Goal: Task Accomplishment & Management: Contribute content

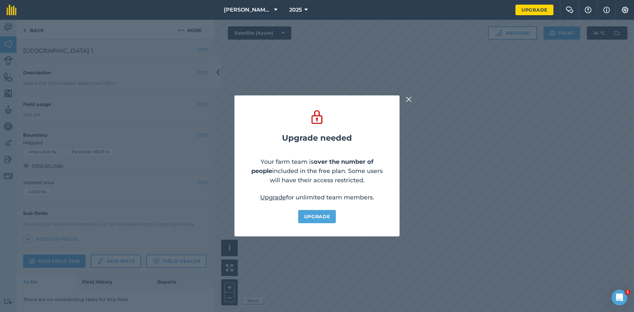
click at [409, 97] on img at bounding box center [409, 99] width 6 height 8
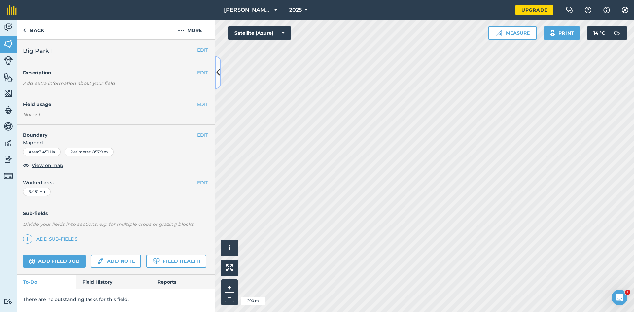
click at [219, 72] on icon at bounding box center [218, 73] width 4 height 12
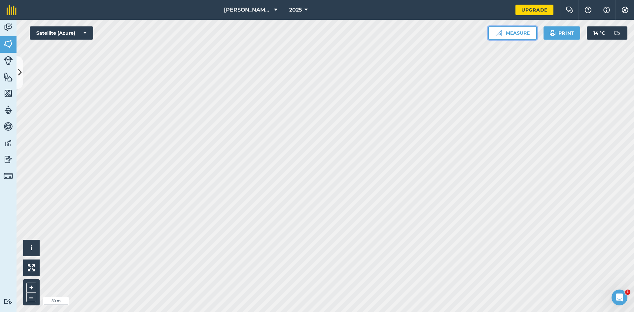
click at [523, 33] on button "Measure" at bounding box center [512, 32] width 49 height 13
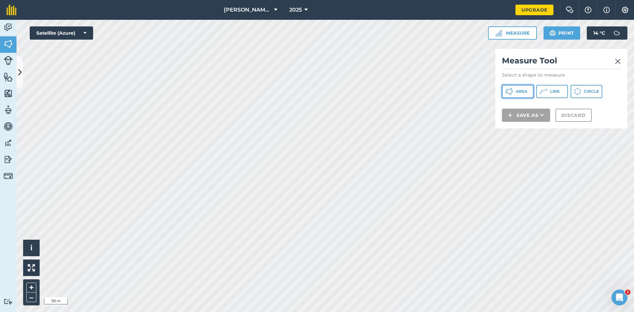
click at [519, 90] on span "Area" at bounding box center [522, 91] width 12 height 5
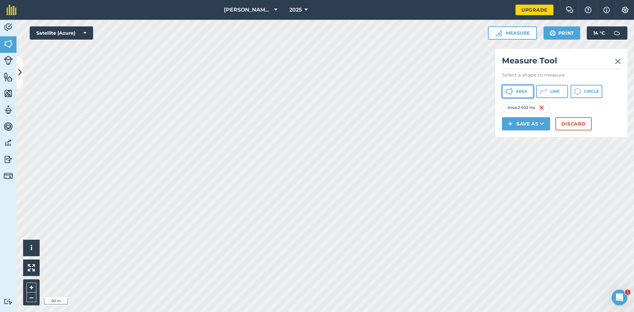
click at [525, 91] on span "Area" at bounding box center [522, 91] width 12 height 5
click at [532, 126] on button "Save as" at bounding box center [526, 123] width 48 height 13
click at [522, 170] on link "Note" at bounding box center [526, 168] width 46 height 15
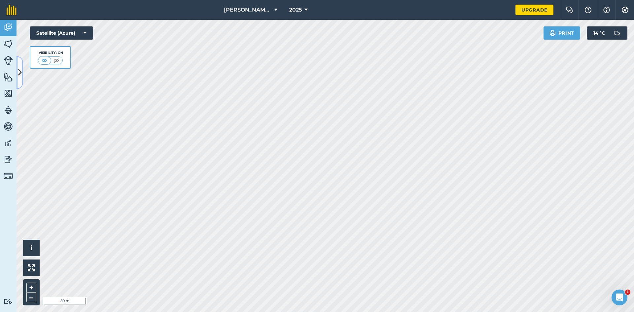
click at [21, 73] on icon at bounding box center [20, 73] width 4 height 12
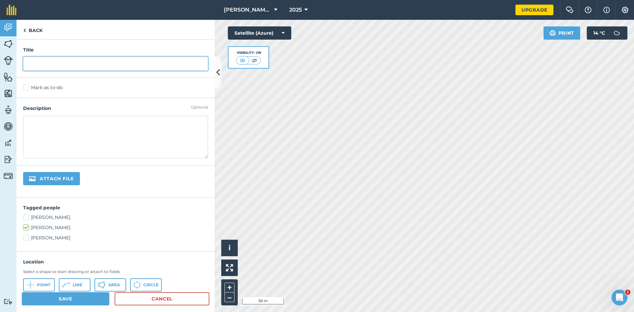
click at [66, 63] on input "text" at bounding box center [115, 64] width 185 height 14
type input "11/10 Nights"
click at [27, 217] on label "Josh Smith" at bounding box center [115, 217] width 185 height 7
click at [27, 217] on input "Josh Smith" at bounding box center [25, 216] width 4 height 4
checkbox input "true"
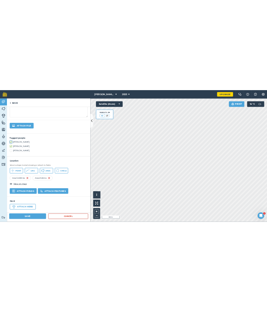
scroll to position [98, 0]
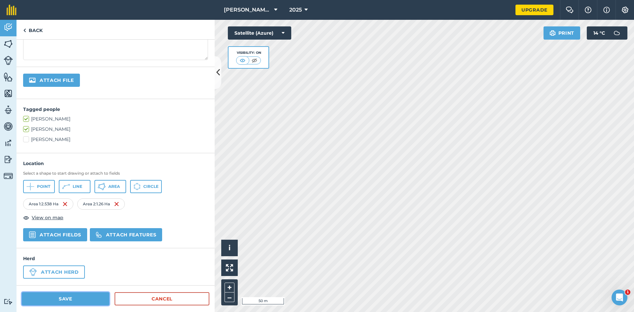
click at [71, 304] on button "Save" at bounding box center [65, 298] width 87 height 13
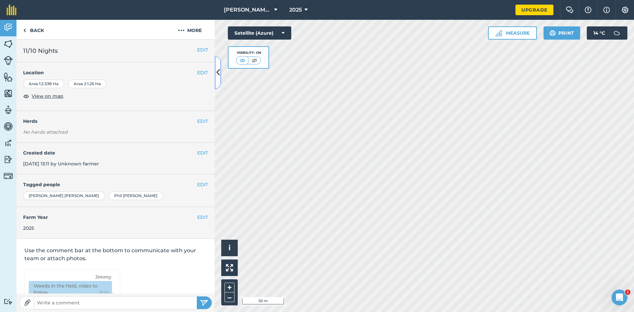
click at [219, 76] on icon at bounding box center [218, 73] width 4 height 12
